Goal: Navigation & Orientation: Find specific page/section

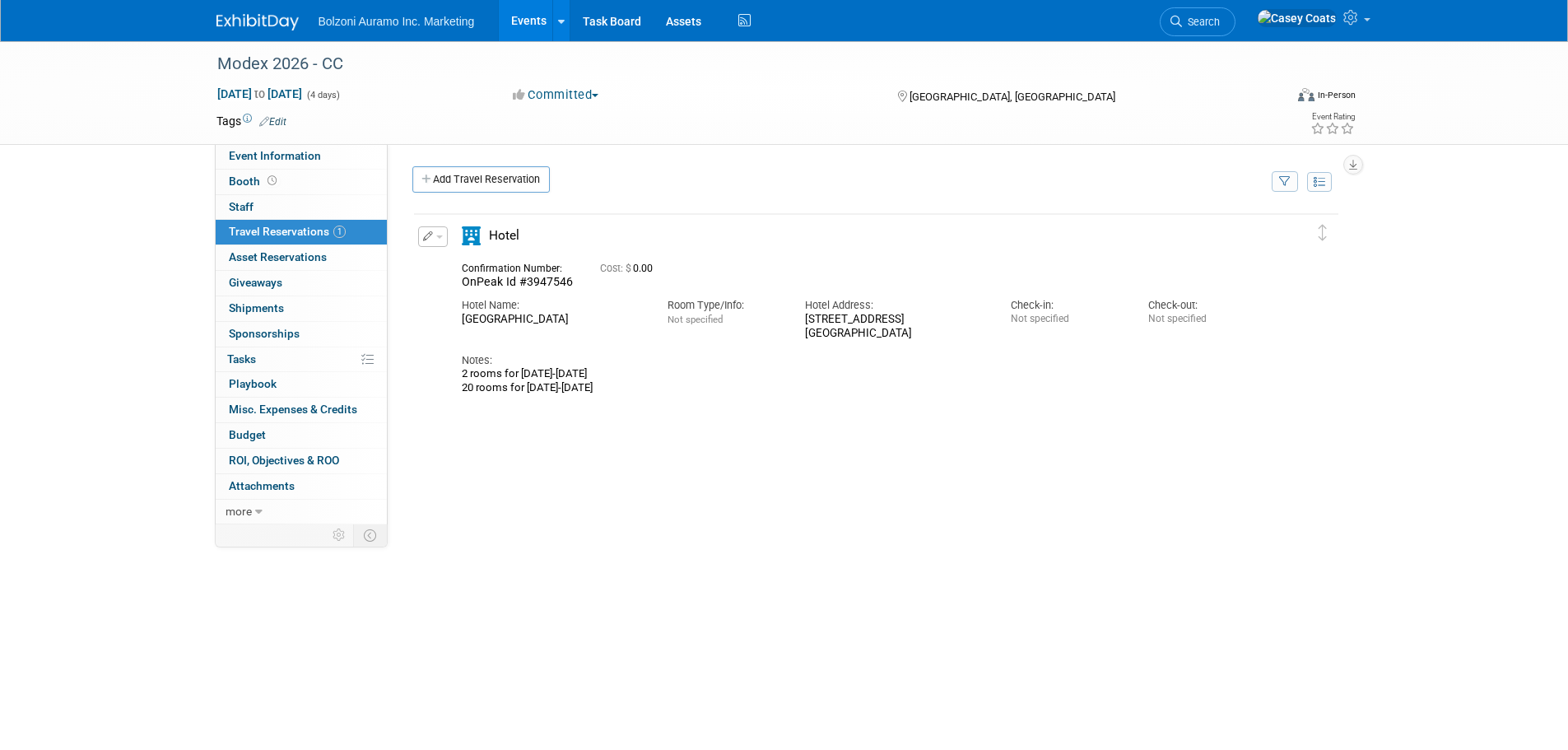
click at [242, 20] on img at bounding box center [258, 22] width 82 height 16
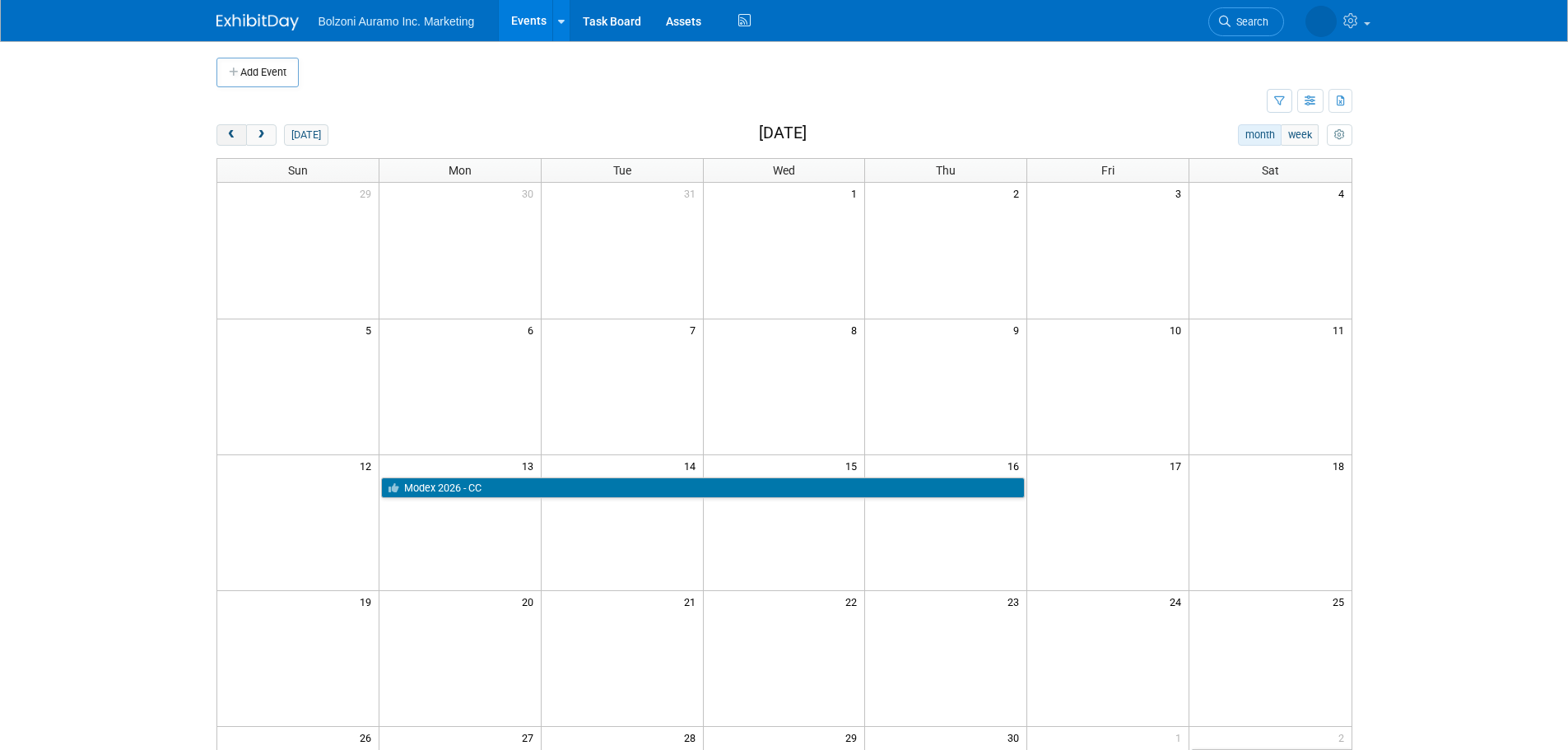
click at [226, 138] on span "prev" at bounding box center [232, 136] width 12 height 11
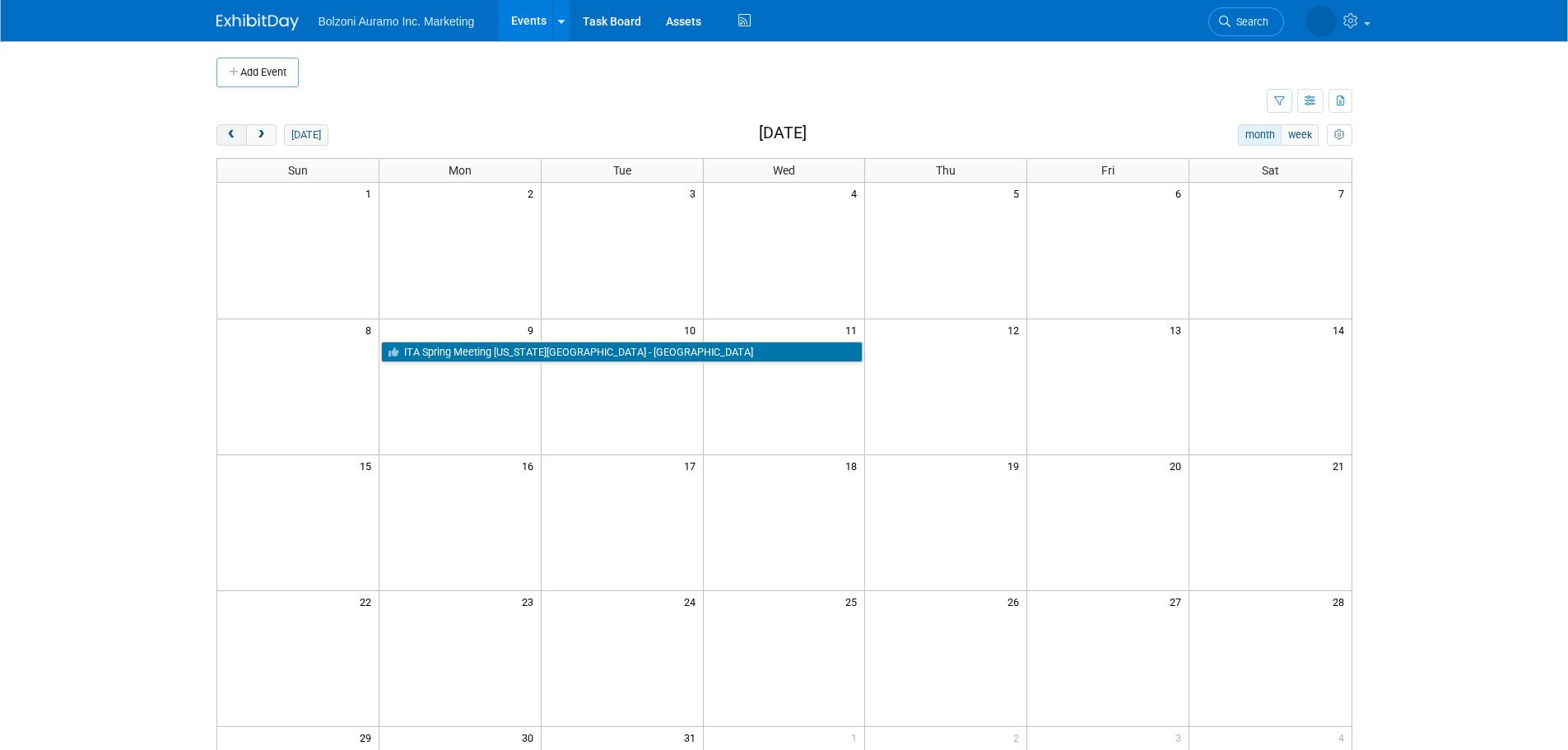
click at [226, 138] on span "prev" at bounding box center [232, 136] width 12 height 11
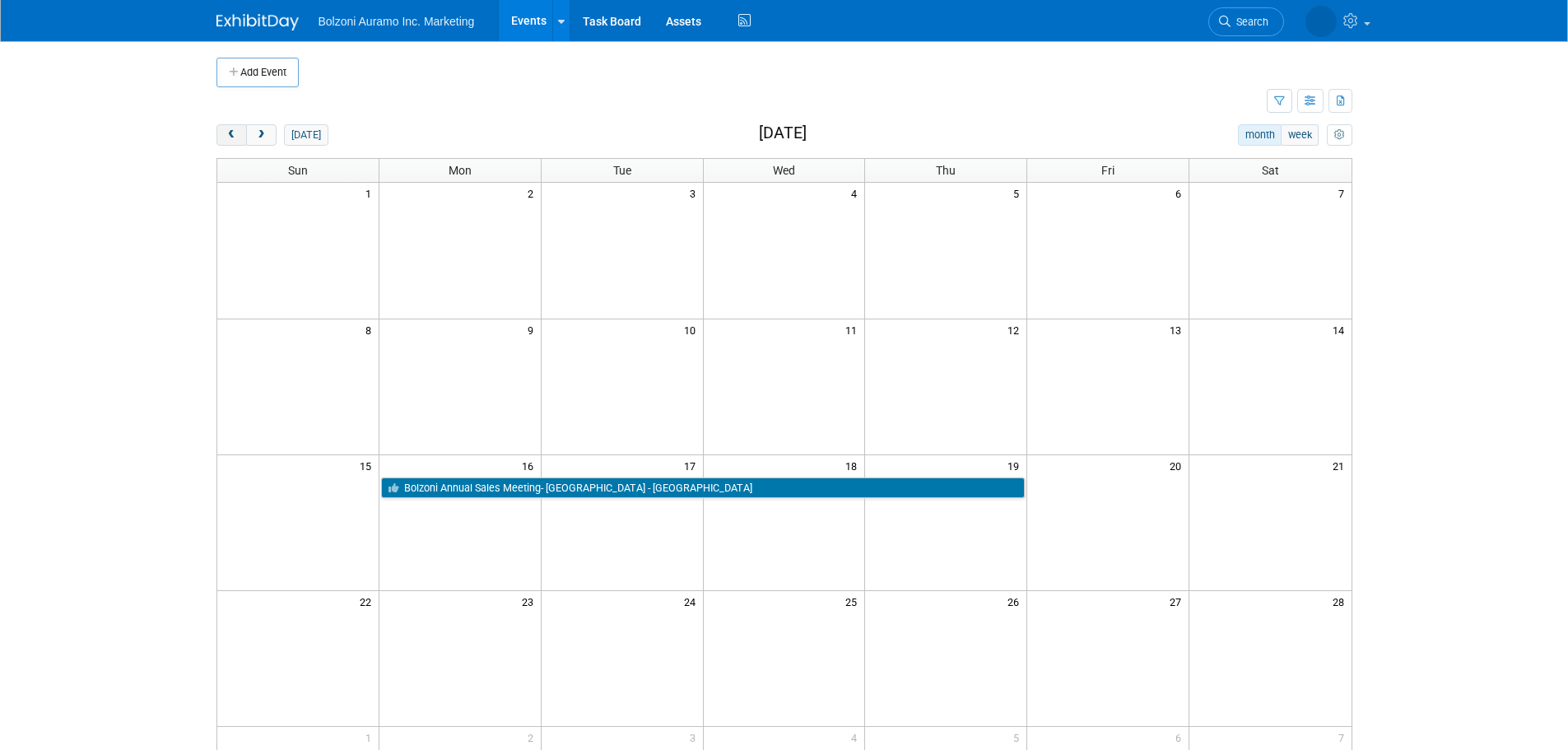
click at [226, 138] on span "prev" at bounding box center [232, 136] width 12 height 11
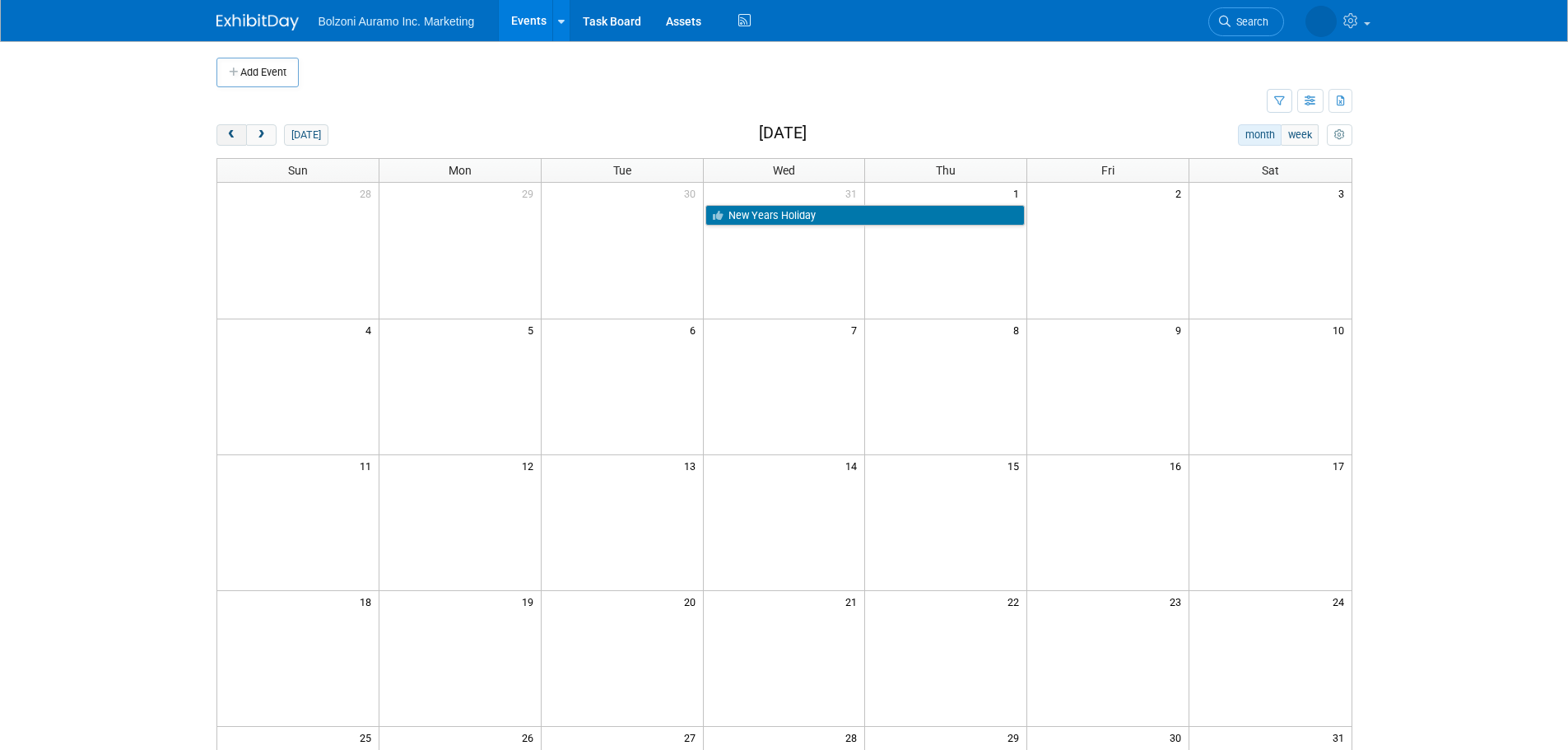
click at [226, 136] on span "prev" at bounding box center [232, 136] width 12 height 11
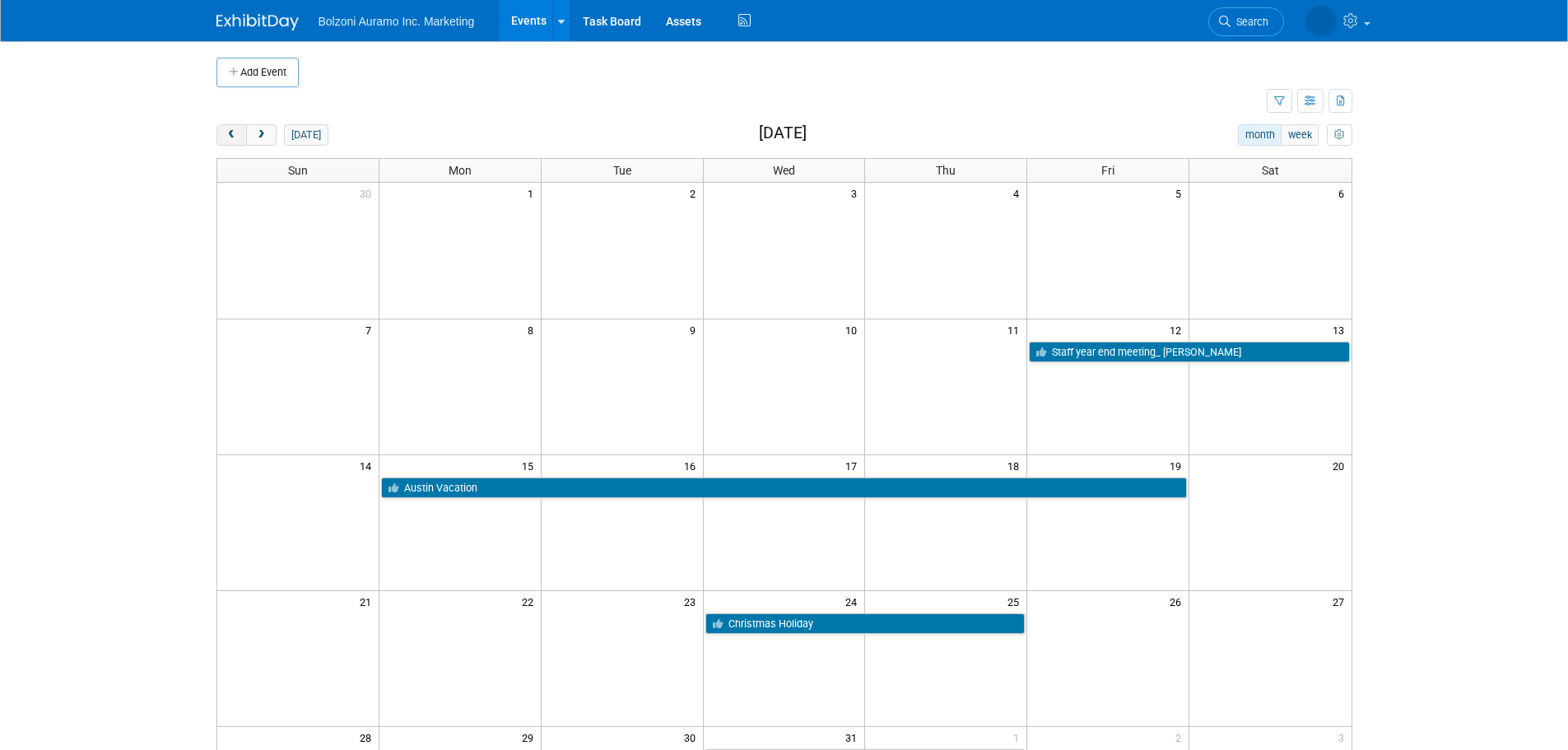
click at [226, 136] on span "prev" at bounding box center [232, 136] width 12 height 11
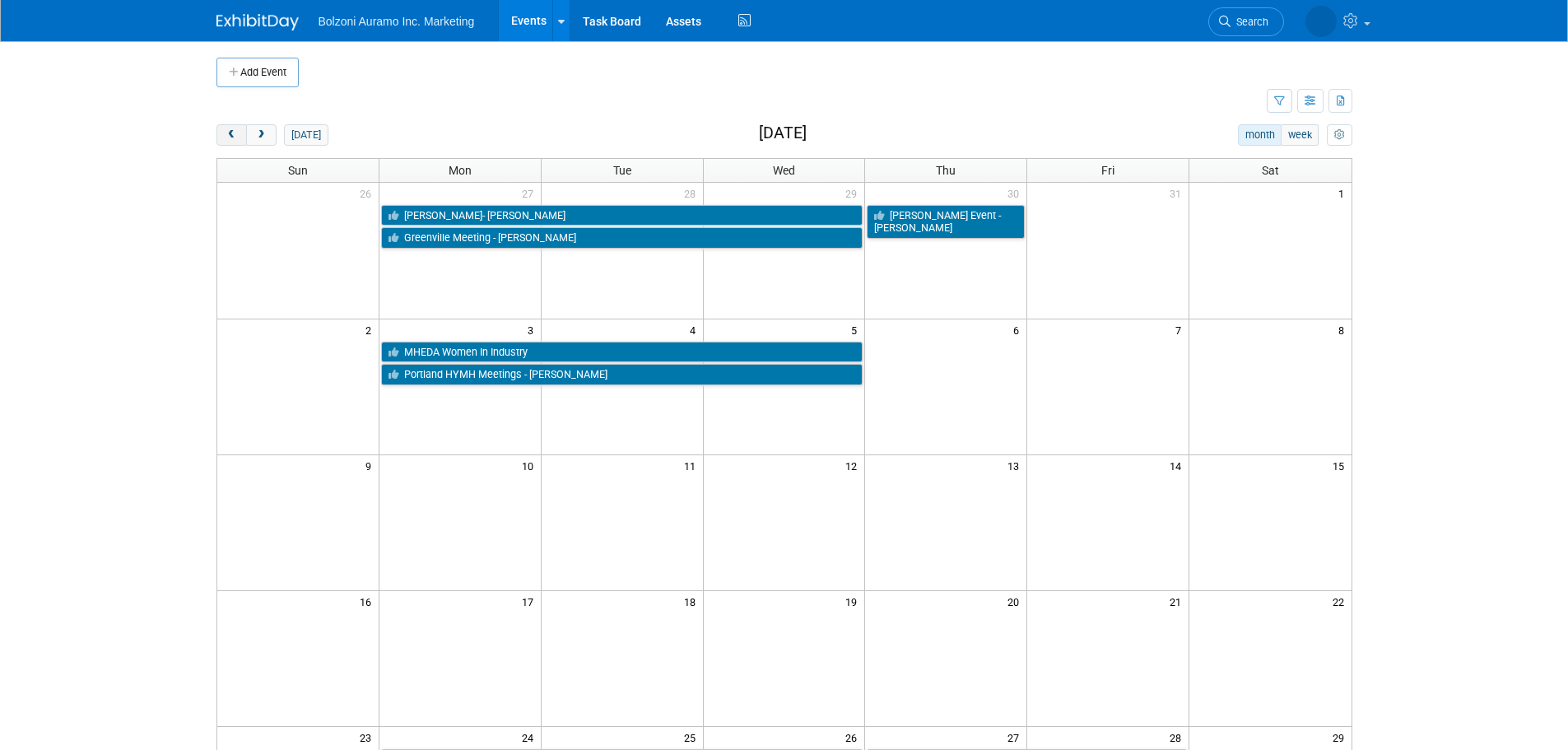
click at [226, 136] on span "prev" at bounding box center [232, 136] width 12 height 11
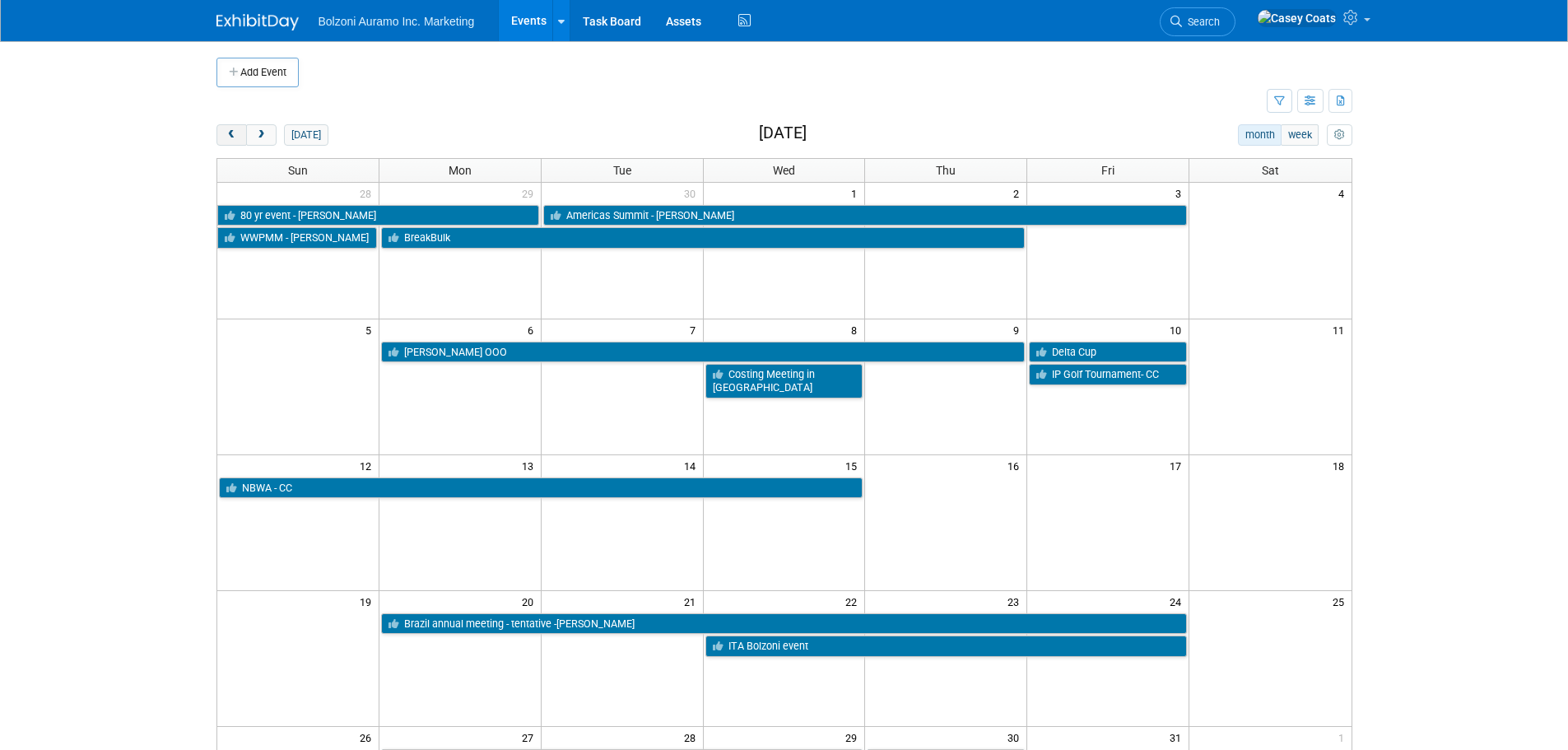
click at [226, 136] on span "prev" at bounding box center [232, 136] width 12 height 11
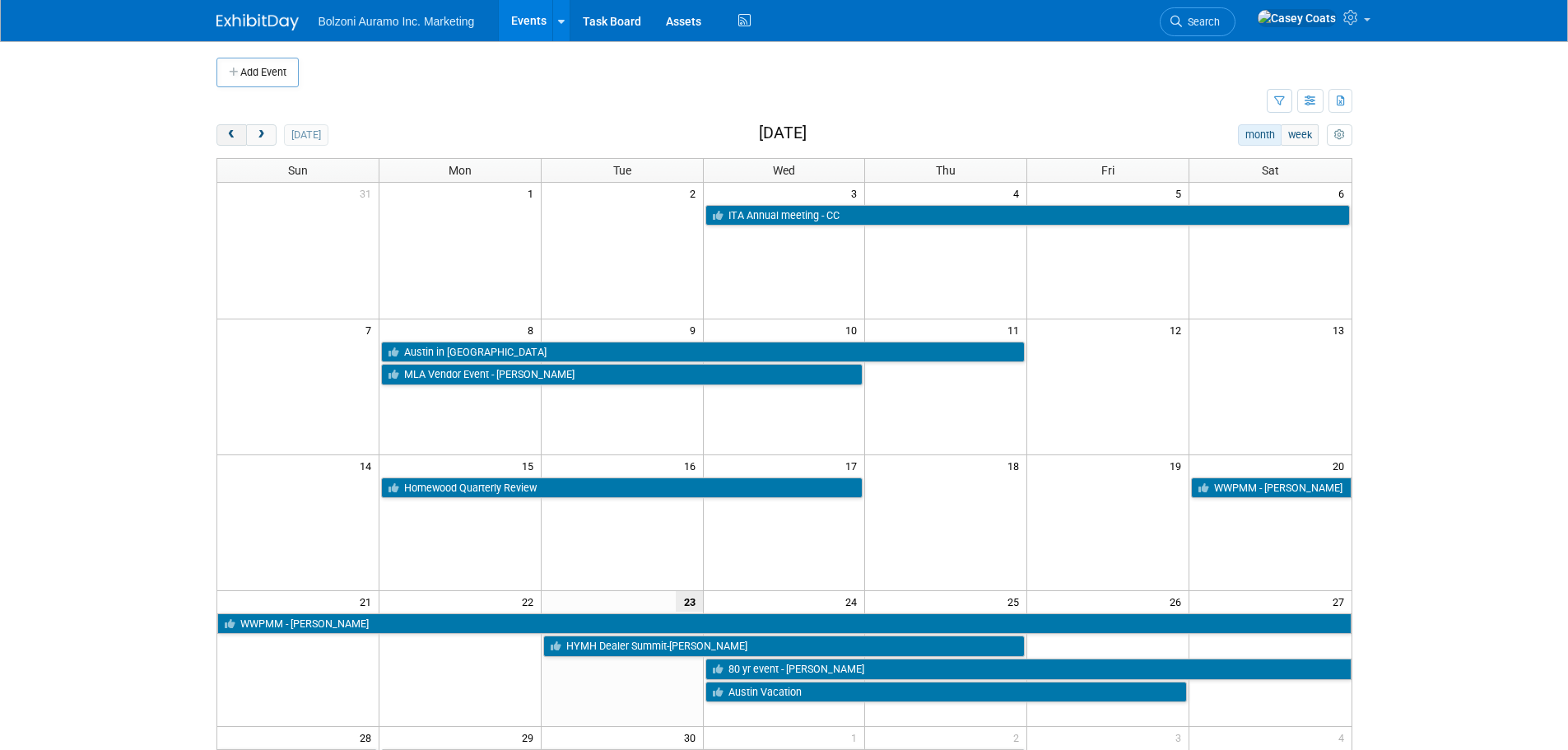
click at [226, 136] on span "prev" at bounding box center [232, 136] width 12 height 11
